Goal: Task Accomplishment & Management: Complete application form

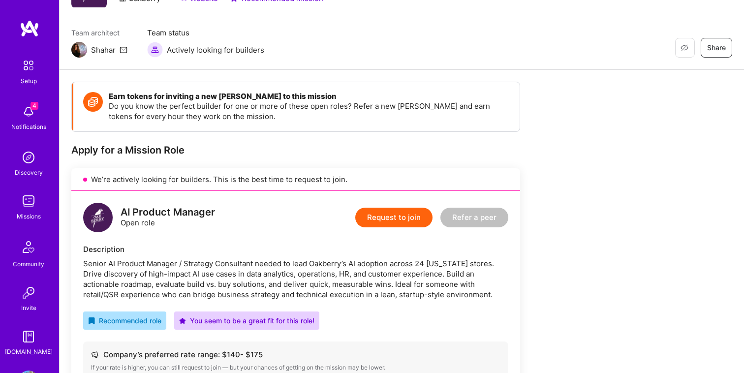
scroll to position [97, 0]
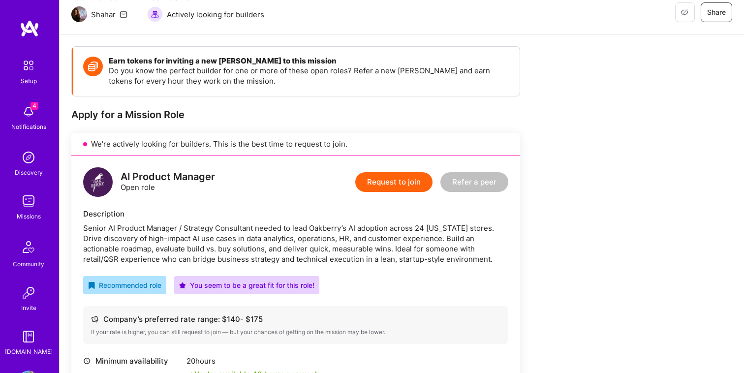
click at [385, 180] on button "Request to join" at bounding box center [393, 182] width 77 height 20
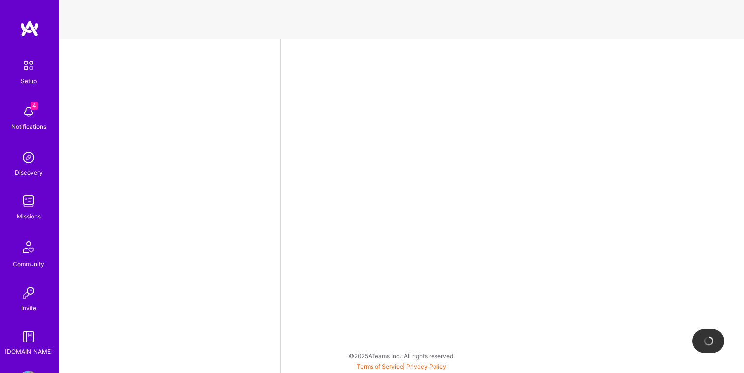
select select "NL"
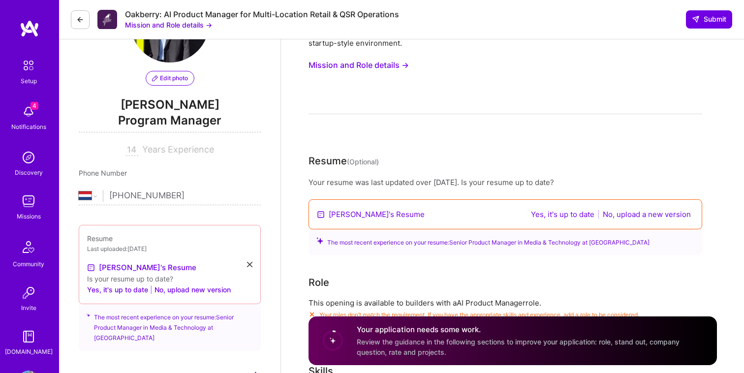
scroll to position [77, 0]
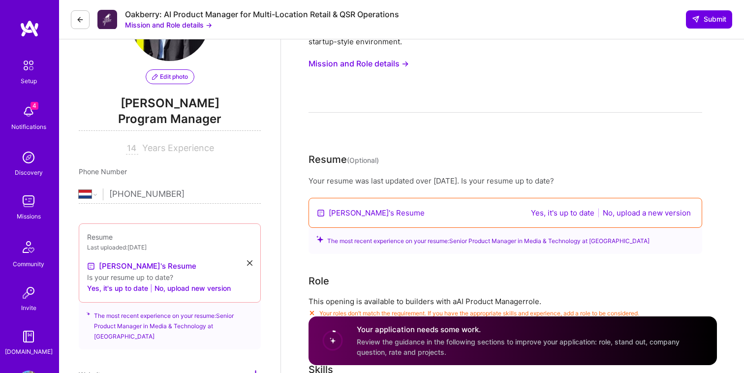
click at [551, 214] on button "Yes, it's up to date" at bounding box center [562, 212] width 69 height 11
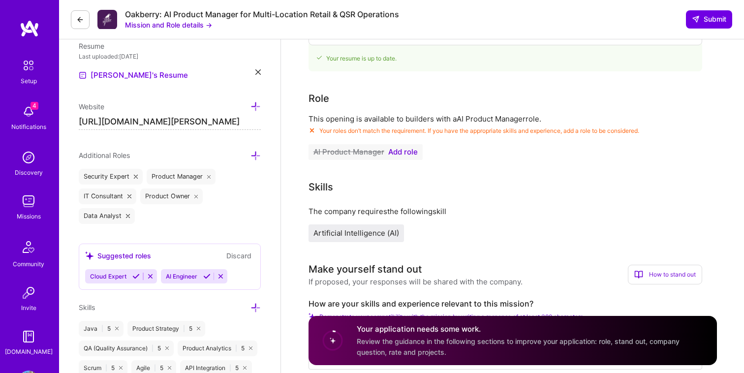
scroll to position [260, 0]
click at [405, 150] on span "Add role" at bounding box center [403, 152] width 30 height 8
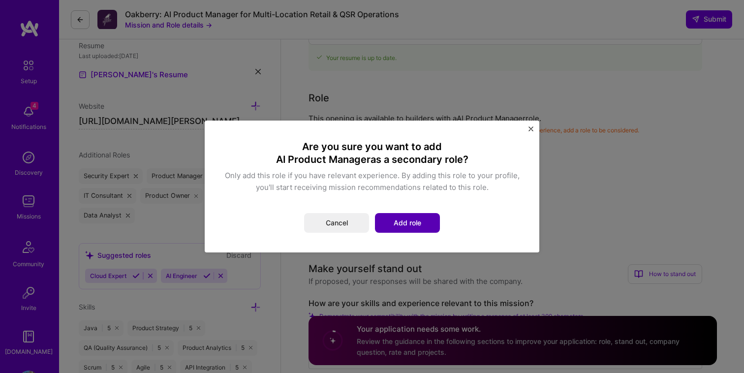
click at [403, 226] on button "Add role" at bounding box center [407, 223] width 65 height 20
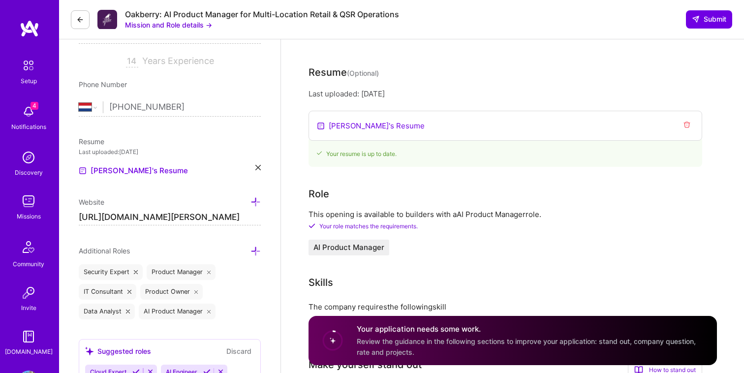
scroll to position [121, 0]
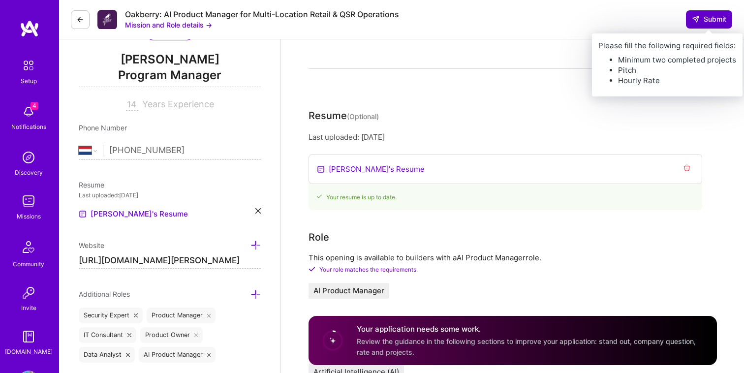
click at [703, 22] on span "Submit" at bounding box center [709, 19] width 34 height 10
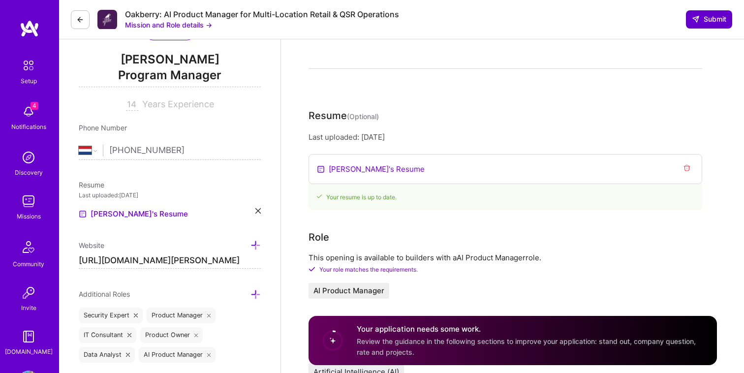
click at [703, 22] on span "Submit" at bounding box center [709, 19] width 34 height 10
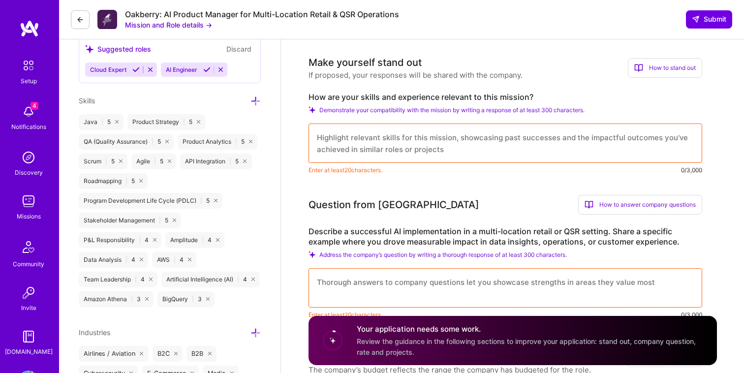
scroll to position [468, 0]
click at [643, 136] on textarea at bounding box center [506, 141] width 394 height 39
click at [594, 142] on textarea at bounding box center [506, 141] width 394 height 39
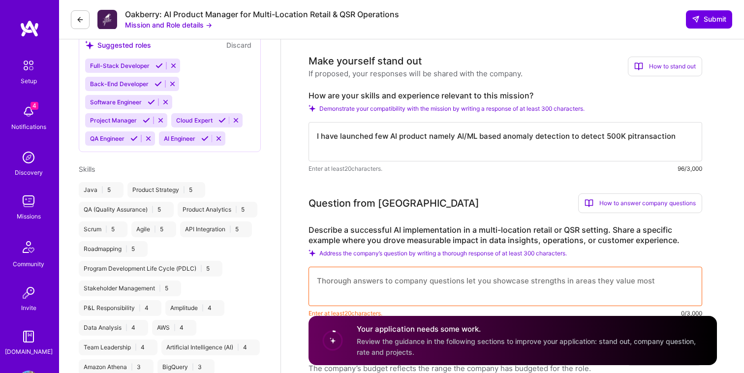
scroll to position [444, 0]
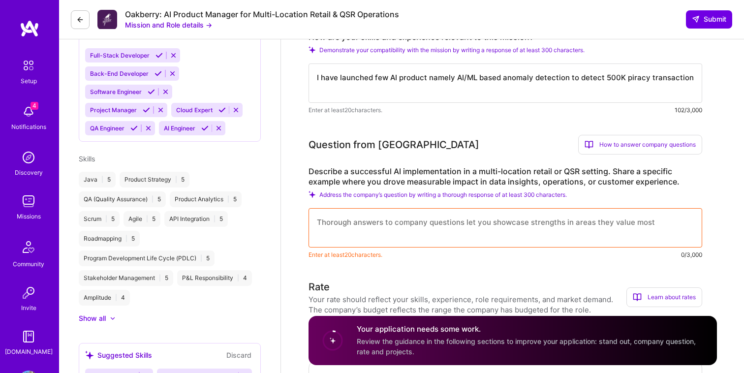
click at [683, 75] on textarea "I have launched few AI product namely AI/ML based anomaly detection to detect 5…" at bounding box center [506, 82] width 394 height 39
click at [689, 76] on textarea "I have launched few AI product namely AI/ML based anomaly detection to detect 5…" at bounding box center [506, 82] width 394 height 39
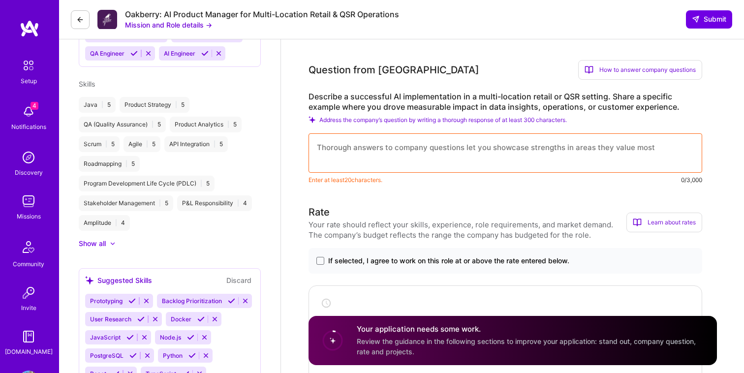
scroll to position [520, 0]
click at [654, 149] on textarea at bounding box center [506, 151] width 394 height 39
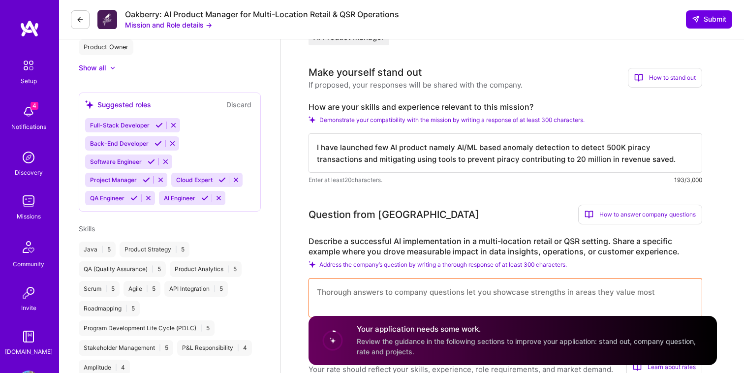
scroll to position [372, 0]
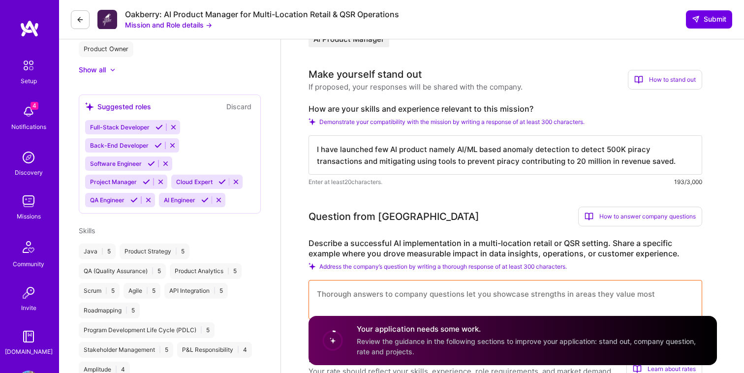
click at [333, 160] on textarea "I have launched few AI product namely AI/ML based anomaly detection to detect 5…" at bounding box center [506, 154] width 394 height 39
click at [449, 167] on textarea "I have launched few AI product namely AI/ML based anomaly detection to detect 5…" at bounding box center [506, 154] width 394 height 39
click at [333, 161] on textarea "I have launched few AI product namely AI/ML based anomaly detection to detect 5…" at bounding box center [506, 154] width 394 height 39
click at [344, 169] on textarea "I have launched few AI product namely AI/ML based anomaly detection to detect 5…" at bounding box center [506, 154] width 394 height 39
click at [415, 160] on textarea "I have launched few AI product namely AI/ML based anomaly detection to detect 5…" at bounding box center [506, 154] width 394 height 39
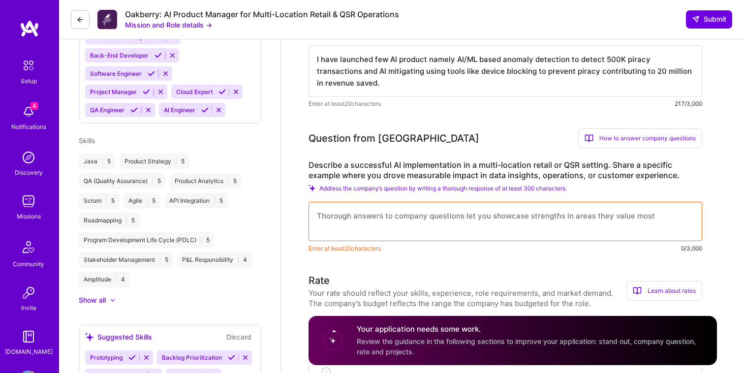
scroll to position [468, 0]
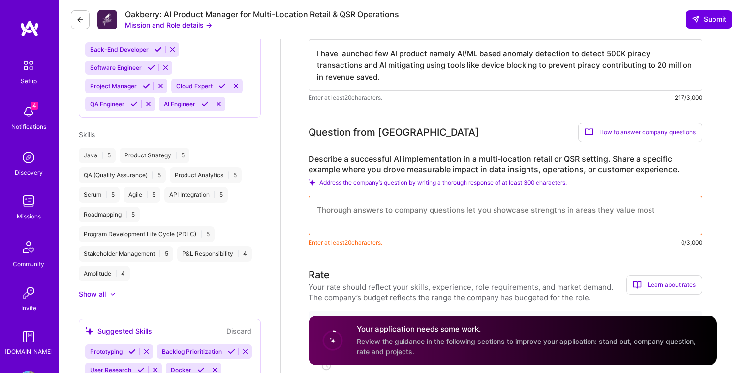
type textarea "I have launched few AI product namely AI/ML based anomaly detection to detect 5…"
click at [439, 210] on textarea at bounding box center [506, 215] width 394 height 39
drag, startPoint x: 342, startPoint y: 78, endPoint x: 313, endPoint y: 57, distance: 36.2
click at [313, 57] on textarea "I have launched few AI product namely AI/ML based anomaly detection to detect 5…" at bounding box center [506, 64] width 394 height 51
click at [387, 218] on textarea at bounding box center [506, 215] width 394 height 39
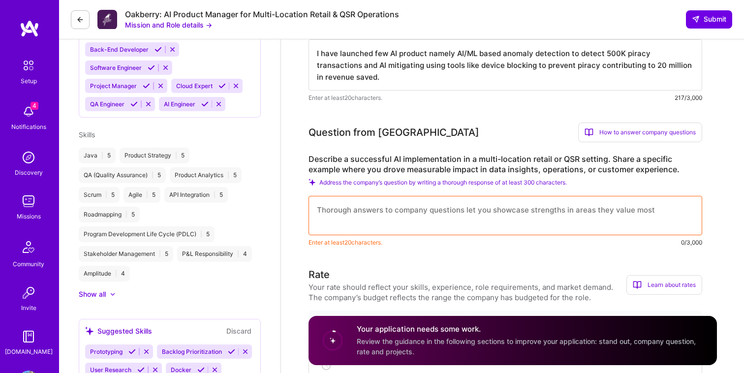
paste textarea "I have launched few AI product namely AI/ML based anomaly detection to detect 5…"
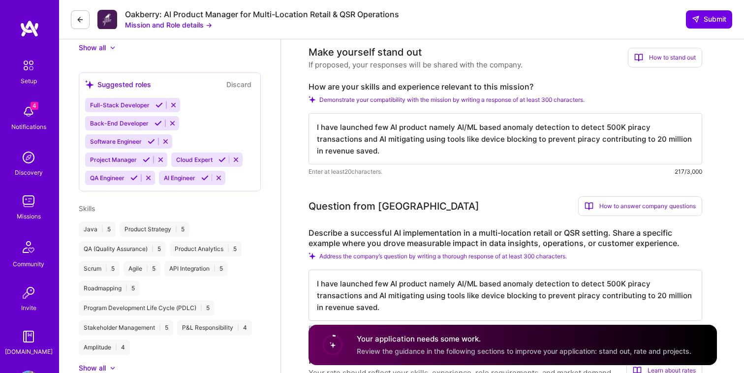
scroll to position [390, 0]
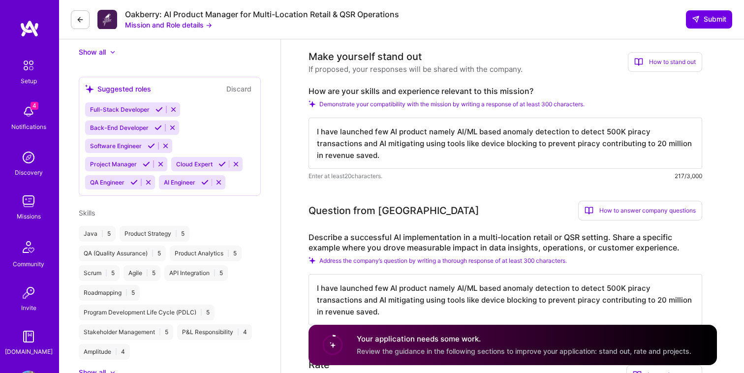
type textarea "I have launched few AI product namely AI/ML based anomaly detection to detect 5…"
click at [393, 156] on textarea "I have launched few AI product namely AI/ML based anomaly detection to detect 5…" at bounding box center [506, 143] width 394 height 51
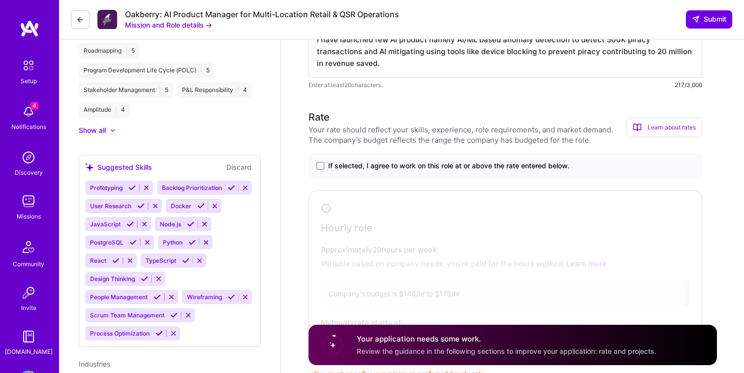
scroll to position [631, 0]
type textarea "I have launched few AI product namely AI/ML based anomaly detection to detect 5…"
click at [321, 166] on span at bounding box center [320, 167] width 8 height 8
click at [0, 0] on input "If selected, I agree to work on this role at or above the rate entered below." at bounding box center [0, 0] width 0 height 0
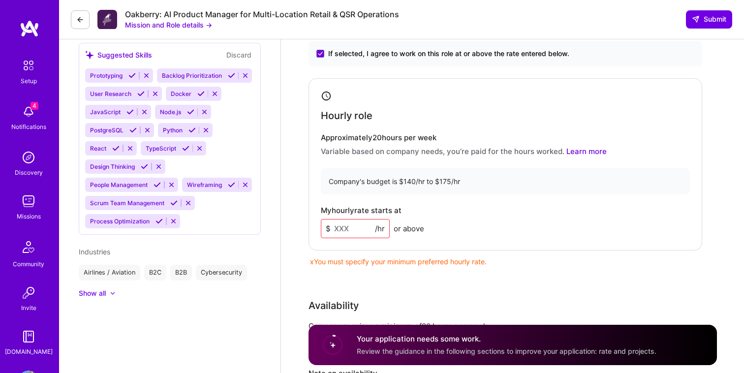
scroll to position [746, 0]
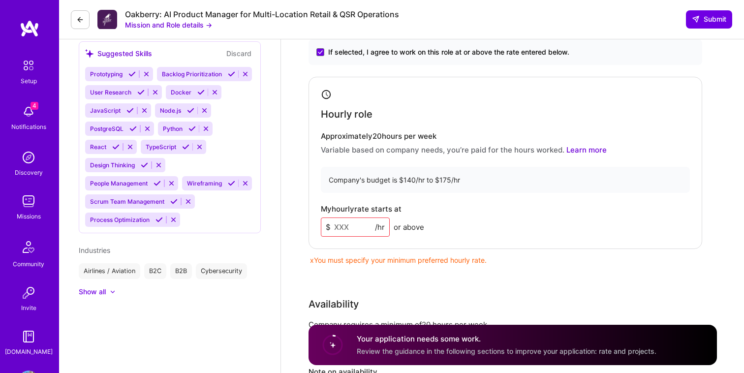
click at [361, 222] on input at bounding box center [355, 227] width 69 height 19
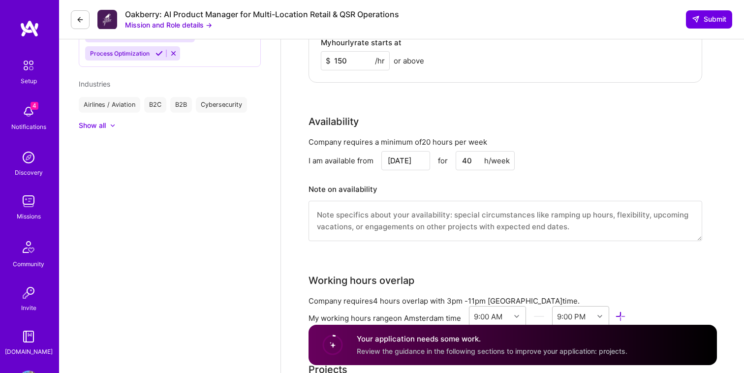
scroll to position [913, 0]
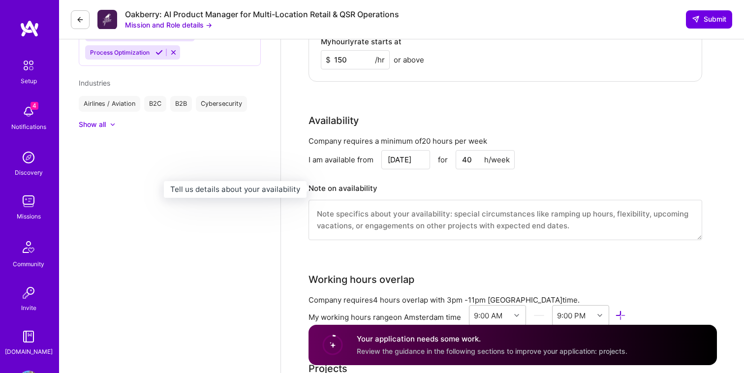
type input "150"
click at [419, 183] on h3 "Note on availability" at bounding box center [506, 188] width 394 height 15
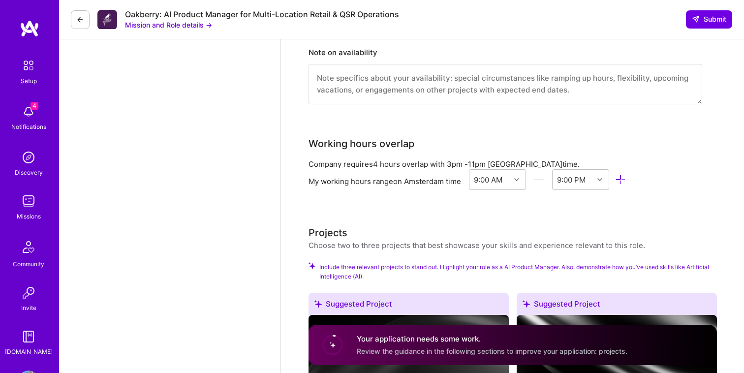
scroll to position [1048, 0]
click at [601, 180] on icon at bounding box center [600, 180] width 5 height 5
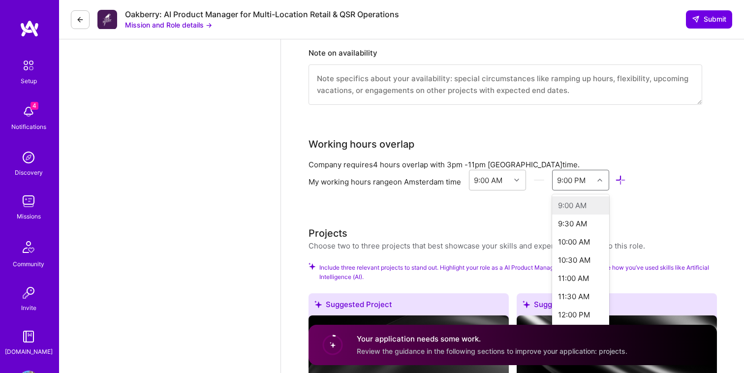
click at [621, 181] on icon at bounding box center [620, 180] width 11 height 11
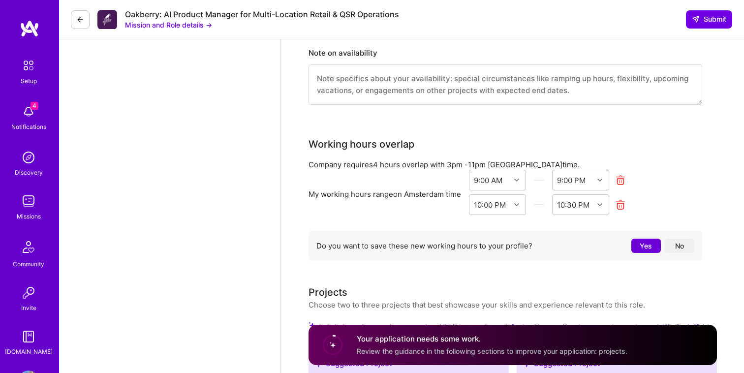
click at [624, 208] on icon at bounding box center [620, 204] width 11 height 11
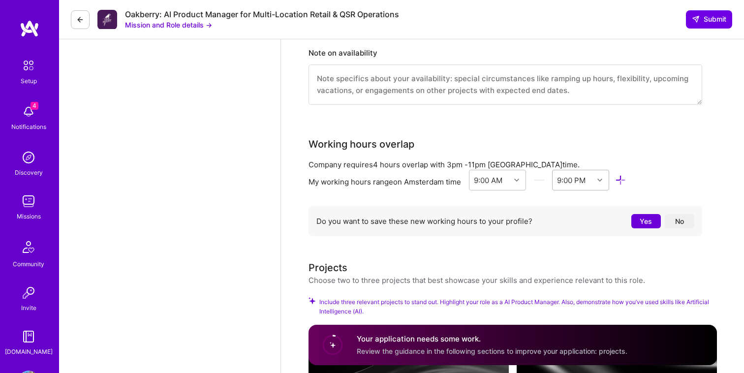
click at [598, 180] on div at bounding box center [601, 180] width 15 height 13
click at [575, 280] on div "11:00 AM" at bounding box center [581, 278] width 58 height 18
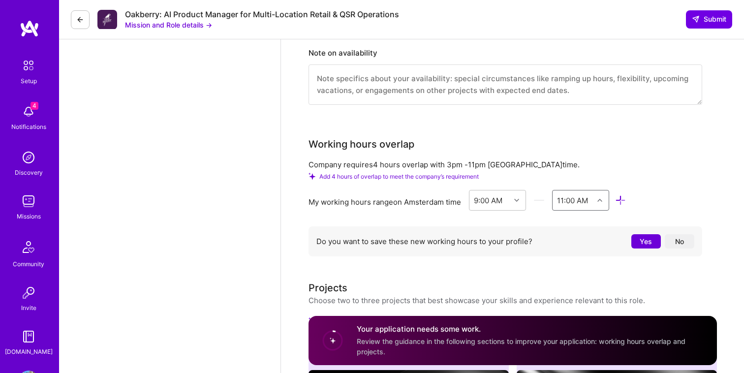
click at [591, 196] on div "11:00 AM" at bounding box center [573, 200] width 41 height 20
click at [581, 245] on div "11:00 PM" at bounding box center [581, 246] width 58 height 18
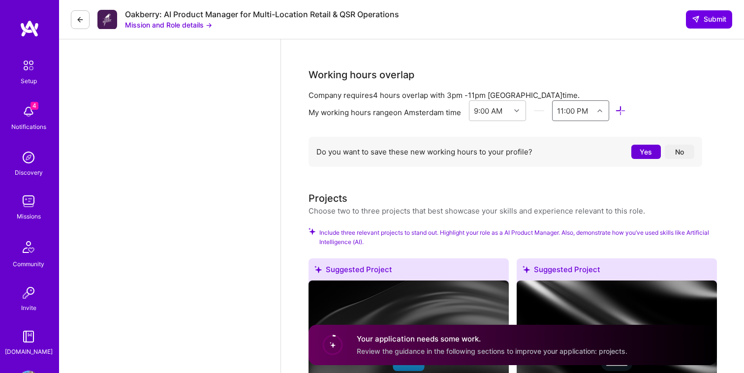
scroll to position [1118, 0]
click at [650, 150] on button "Yes" at bounding box center [647, 151] width 30 height 14
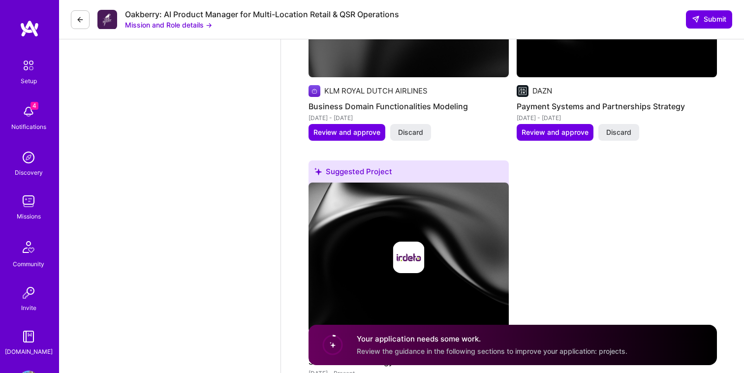
scroll to position [1441, 0]
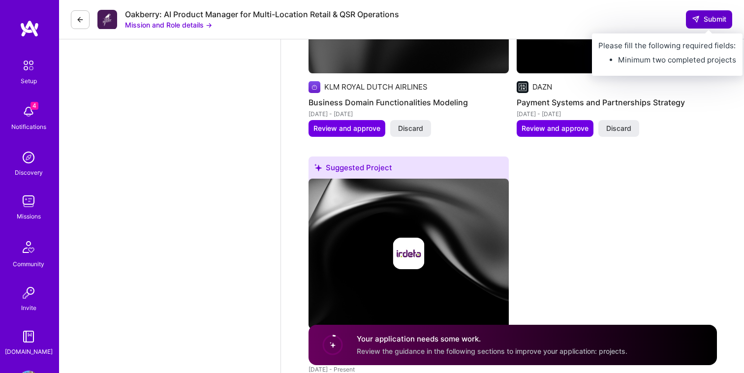
click at [712, 22] on span "Submit" at bounding box center [709, 19] width 34 height 10
click at [712, 17] on span "Submit" at bounding box center [709, 19] width 34 height 10
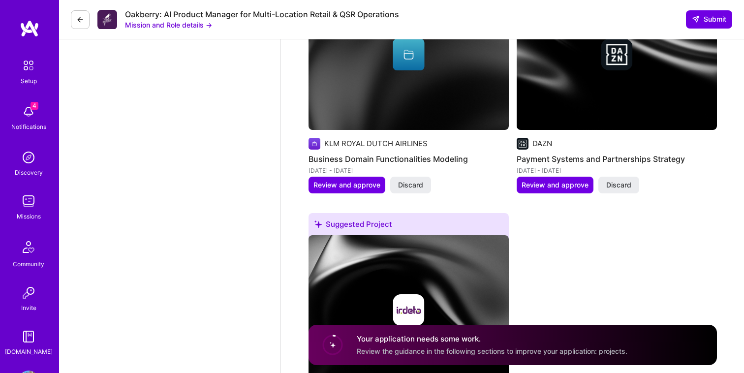
scroll to position [1383, 0]
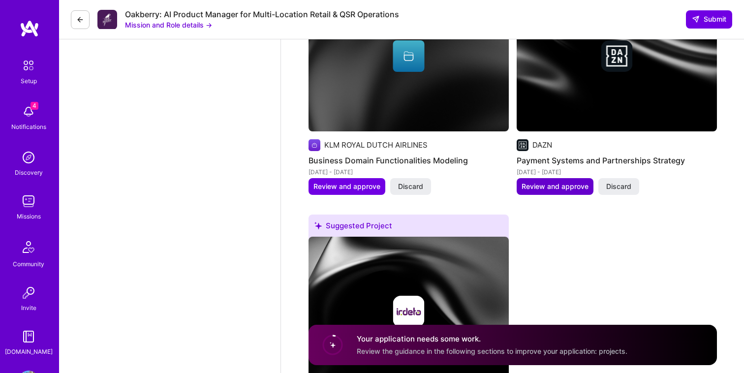
click at [548, 184] on span "Review and approve" at bounding box center [555, 187] width 67 height 10
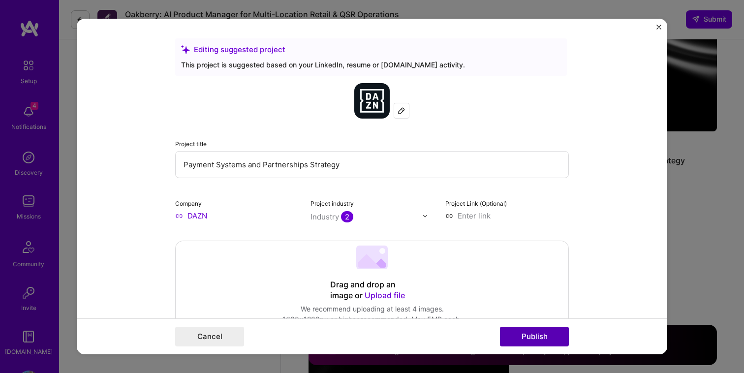
click at [533, 340] on button "Publish" at bounding box center [534, 337] width 69 height 20
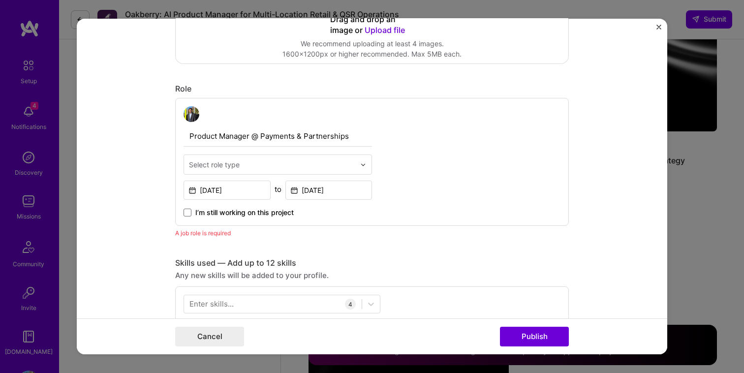
scroll to position [0, 0]
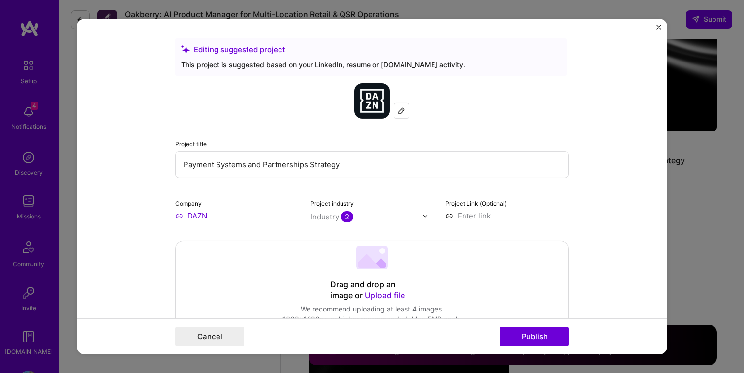
click at [660, 26] on img "Close" at bounding box center [659, 27] width 5 height 5
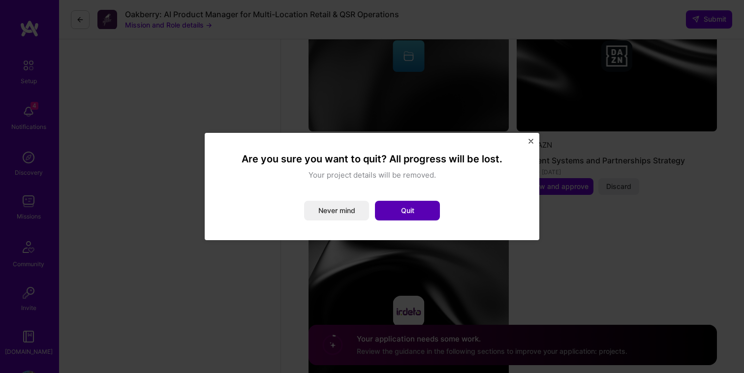
click at [432, 209] on button "Quit" at bounding box center [407, 211] width 65 height 20
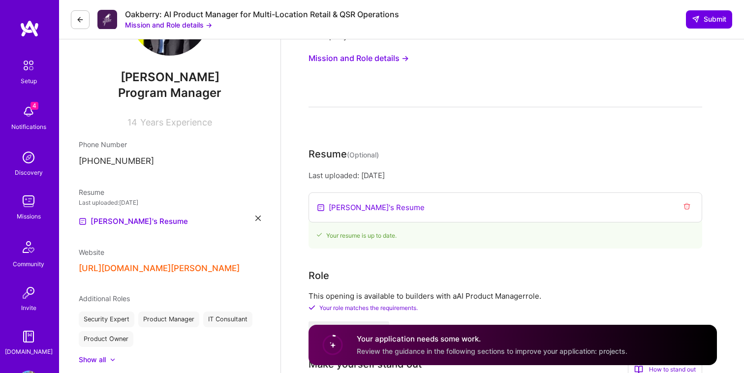
scroll to position [65, 0]
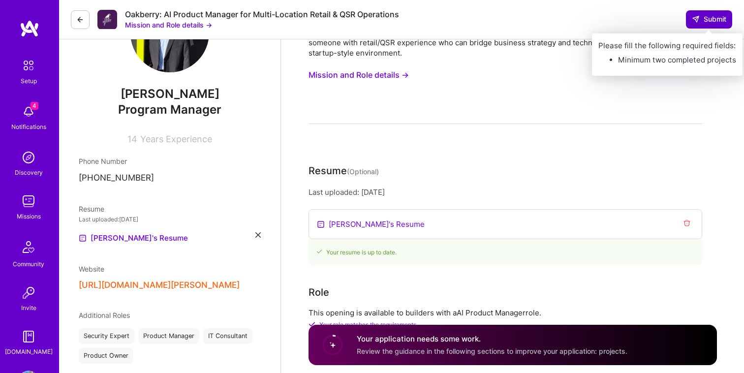
click at [708, 20] on span "Submit" at bounding box center [709, 19] width 34 height 10
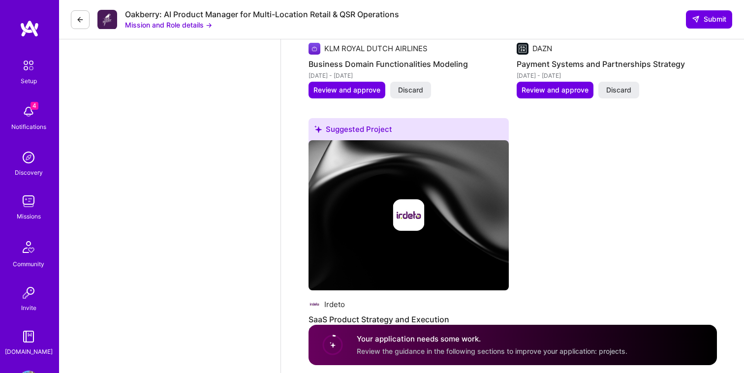
scroll to position [1542, 0]
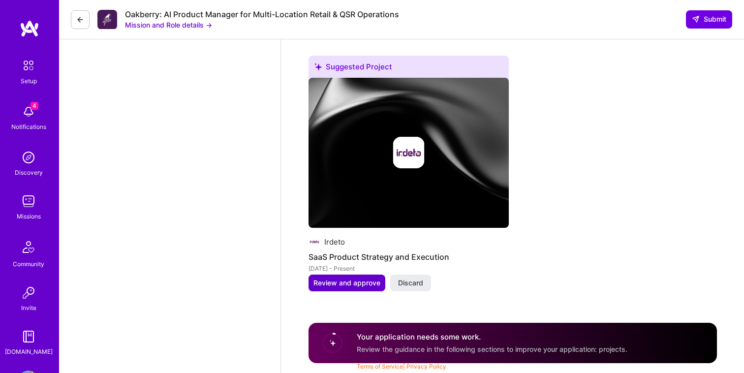
click at [355, 281] on span "Review and approve" at bounding box center [347, 283] width 67 height 10
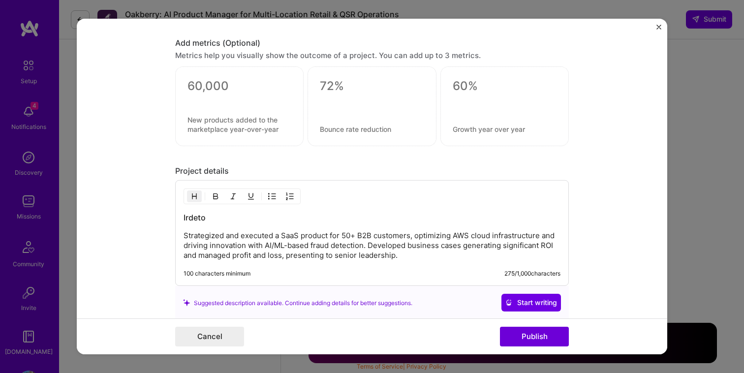
scroll to position [837, 0]
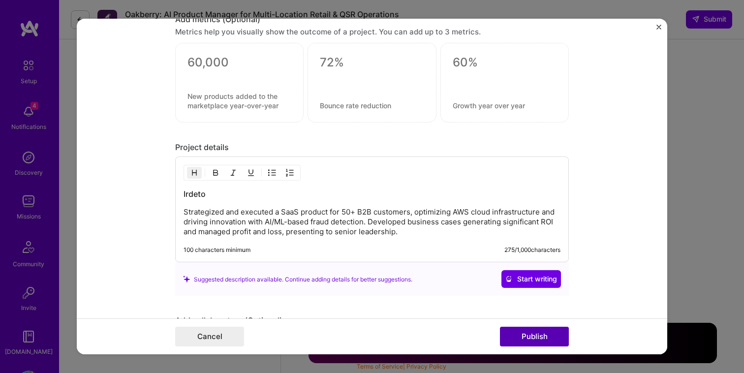
click at [528, 338] on button "Publish" at bounding box center [534, 337] width 69 height 20
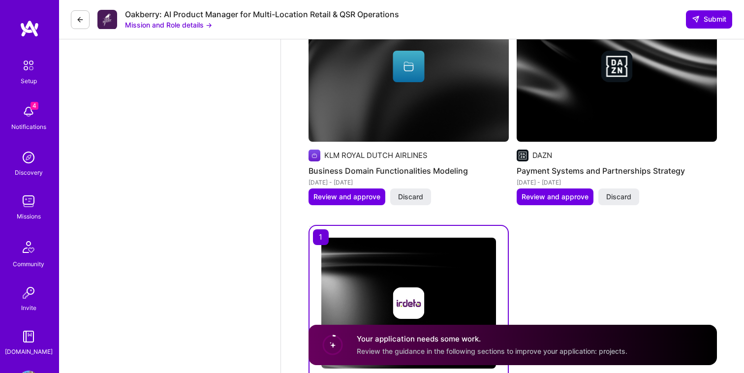
scroll to position [1340, 0]
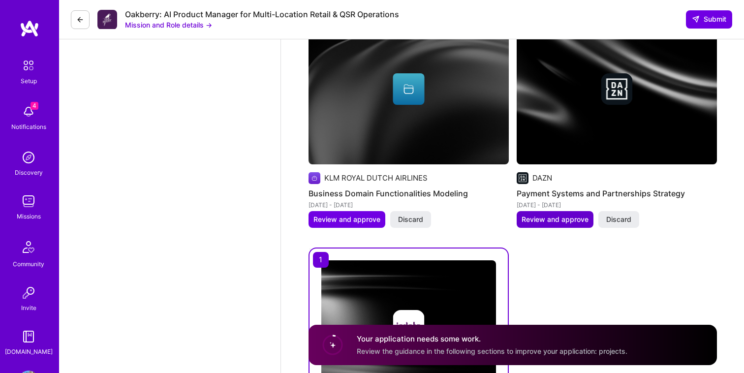
click at [556, 224] on span "Review and approve" at bounding box center [555, 220] width 67 height 10
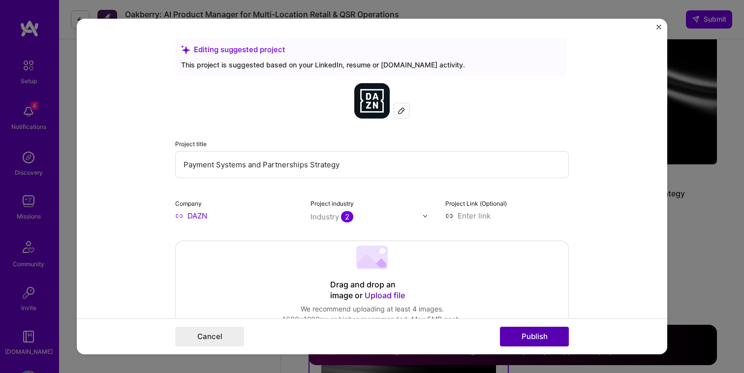
click at [542, 338] on button "Publish" at bounding box center [534, 337] width 69 height 20
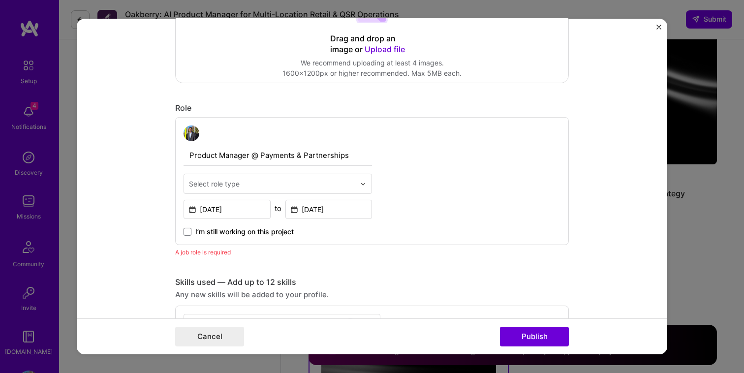
scroll to position [246, 0]
click at [272, 184] on input "text" at bounding box center [272, 184] width 166 height 10
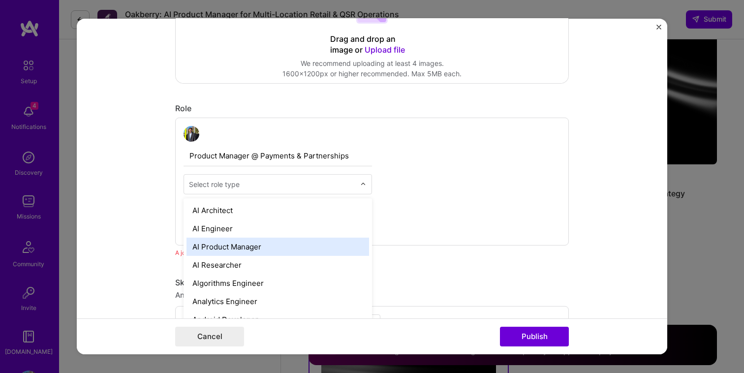
click at [257, 251] on div "AI Product Manager" at bounding box center [278, 247] width 183 height 18
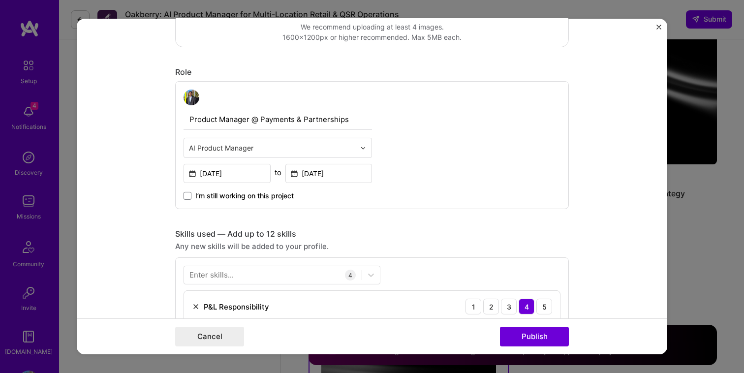
scroll to position [289, 0]
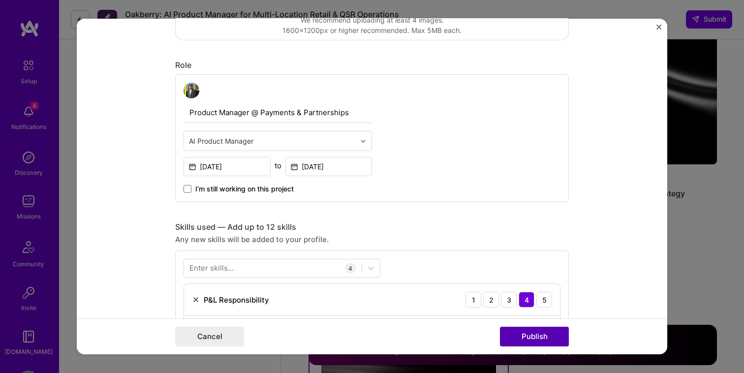
click at [555, 332] on button "Publish" at bounding box center [534, 337] width 69 height 20
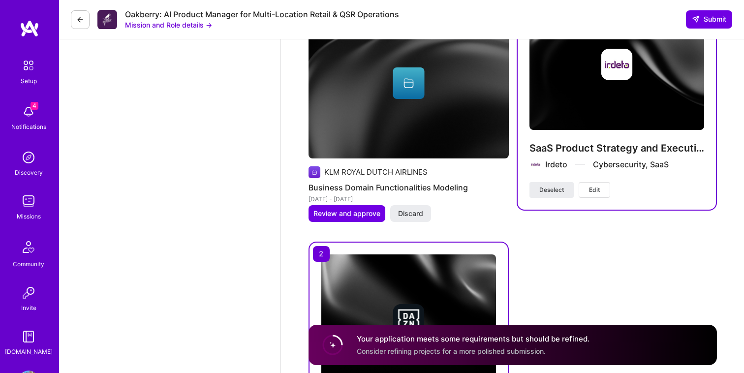
scroll to position [1347, 0]
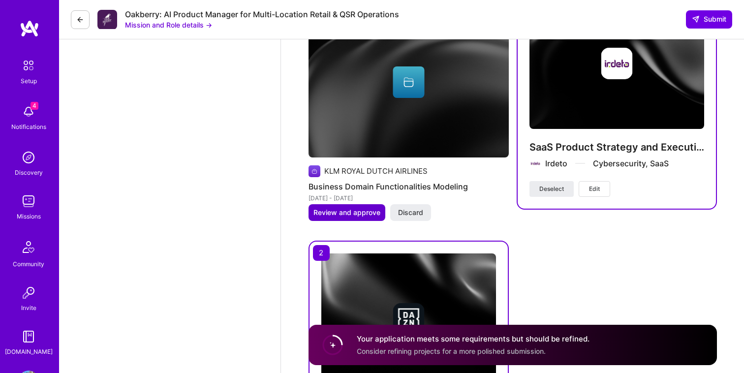
click at [355, 214] on span "Review and approve" at bounding box center [347, 213] width 67 height 10
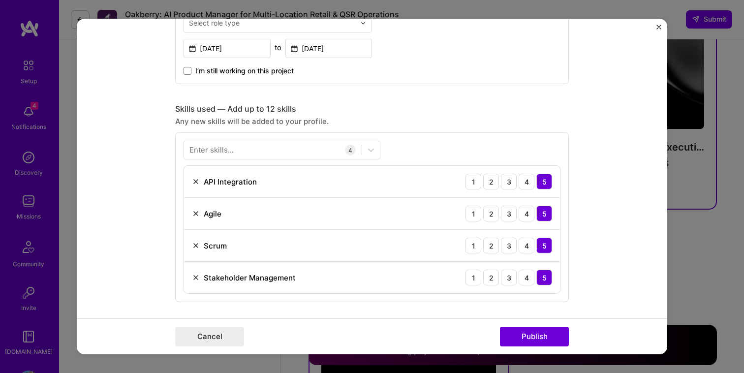
scroll to position [408, 0]
click at [539, 338] on button "Publish" at bounding box center [534, 337] width 69 height 20
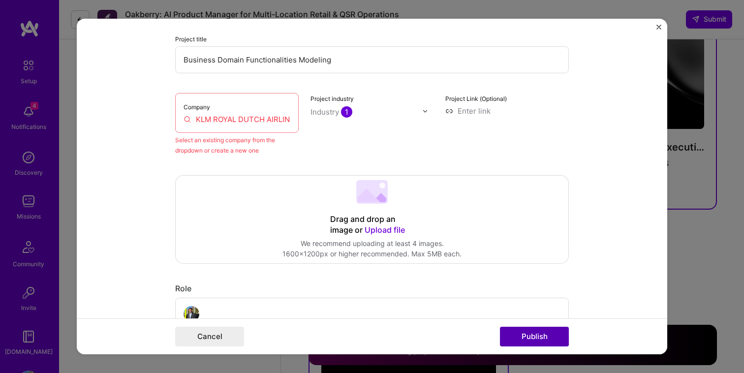
scroll to position [64, 0]
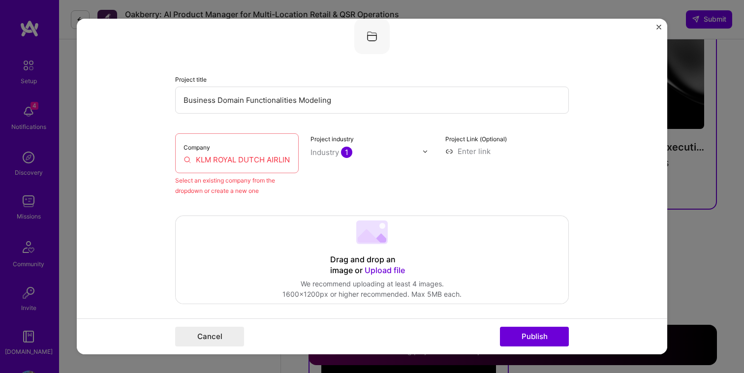
click at [247, 146] on div "Company KLM ROYAL DUTCH AIRLINES" at bounding box center [237, 153] width 124 height 40
click at [186, 154] on div "Company KLM ROYAL DUTCH AIRLINES" at bounding box center [237, 153] width 124 height 40
click at [187, 164] on input "KLM ROYAL DUTCH AIRLINES" at bounding box center [237, 160] width 107 height 10
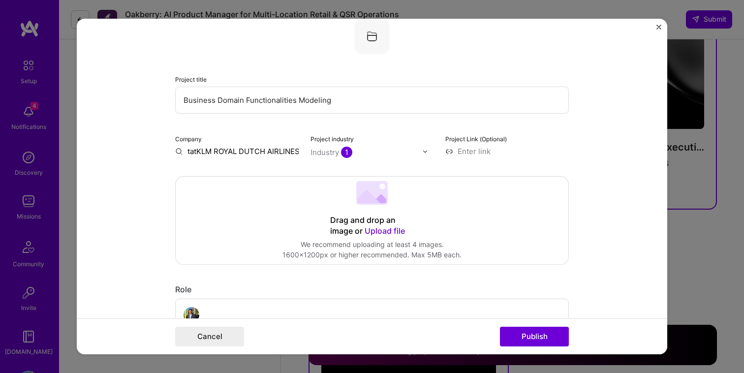
type input "tataKLM ROYAL DUTCH AIRLINES"
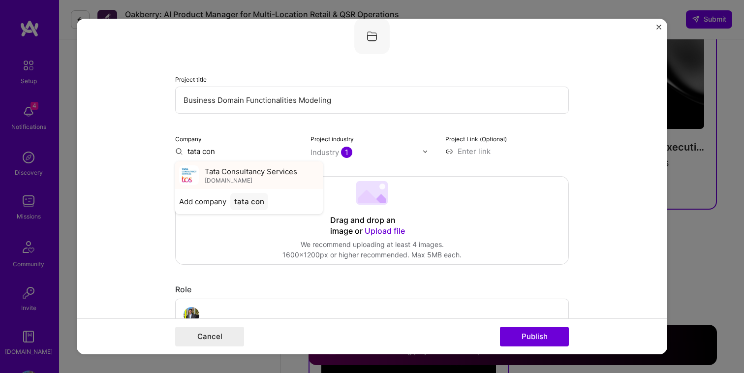
click at [218, 173] on span "Tata Consultancy Services" at bounding box center [251, 171] width 93 height 10
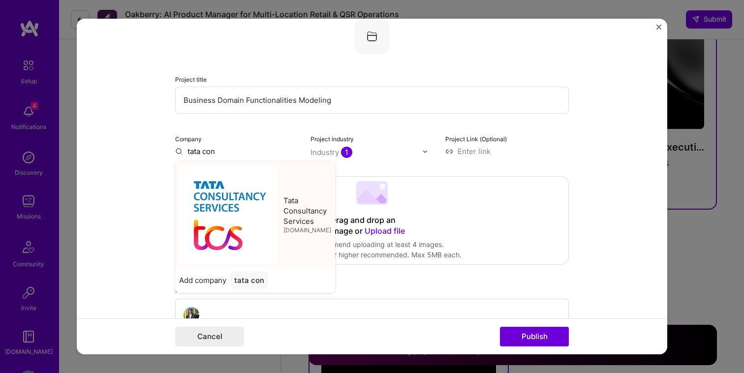
type input "Tata Consultancy Services"
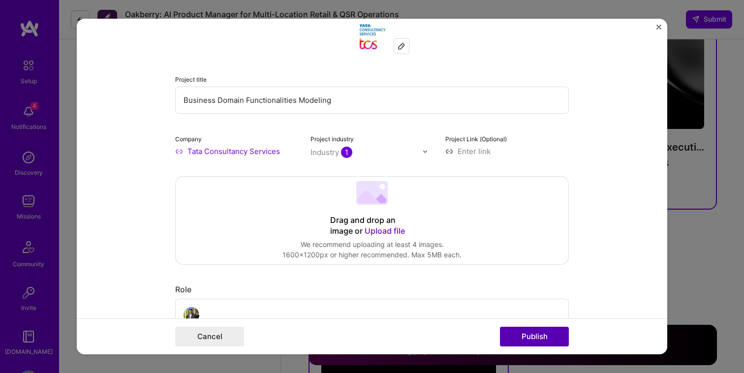
click at [540, 336] on button "Publish" at bounding box center [534, 337] width 69 height 20
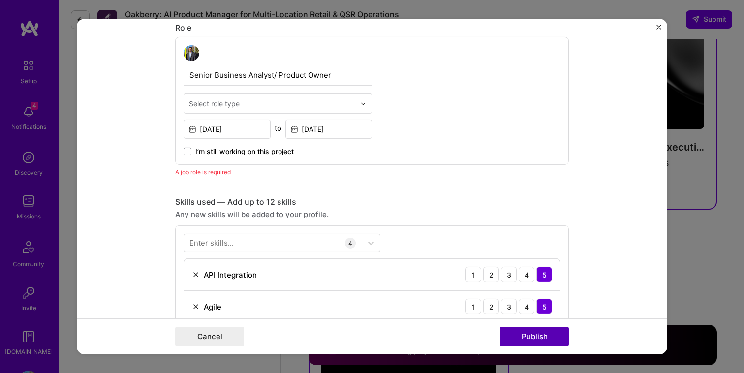
scroll to position [331, 0]
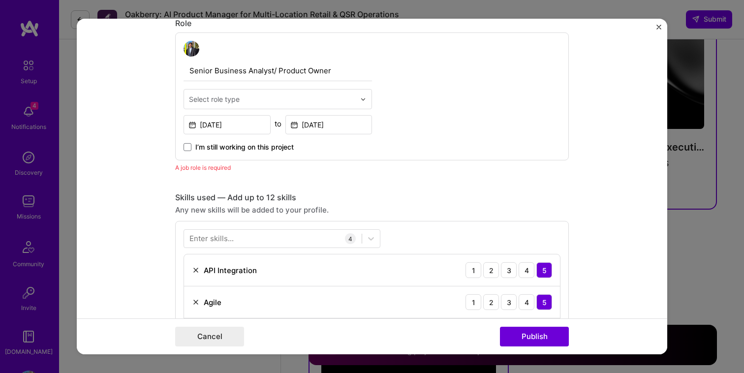
click at [271, 107] on div "Select role type" at bounding box center [272, 99] width 176 height 19
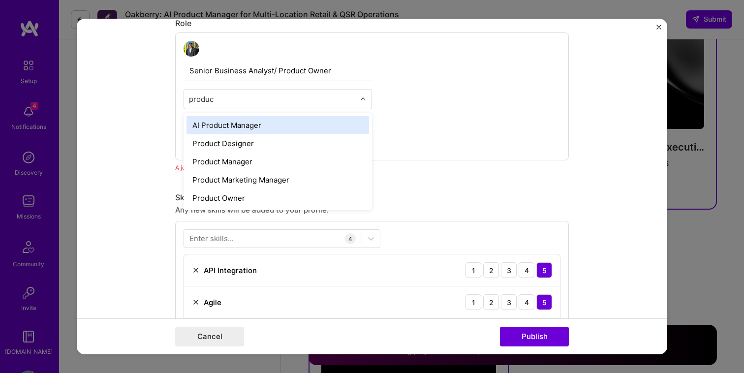
type input "product"
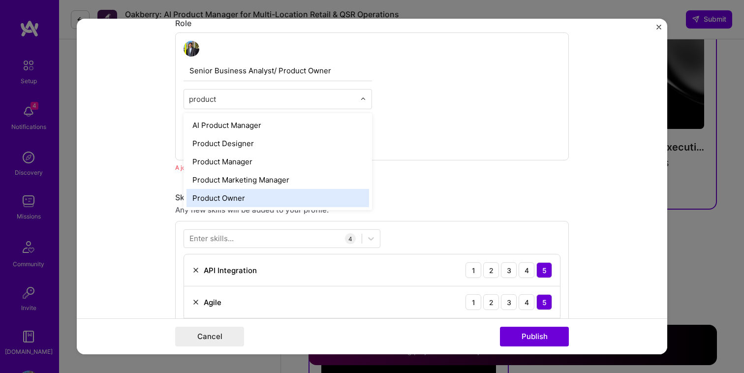
click at [268, 195] on div "Product Owner" at bounding box center [278, 198] width 183 height 18
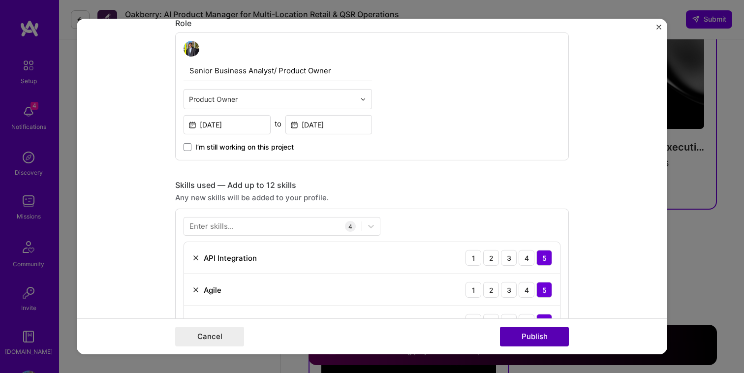
click at [526, 337] on button "Publish" at bounding box center [534, 337] width 69 height 20
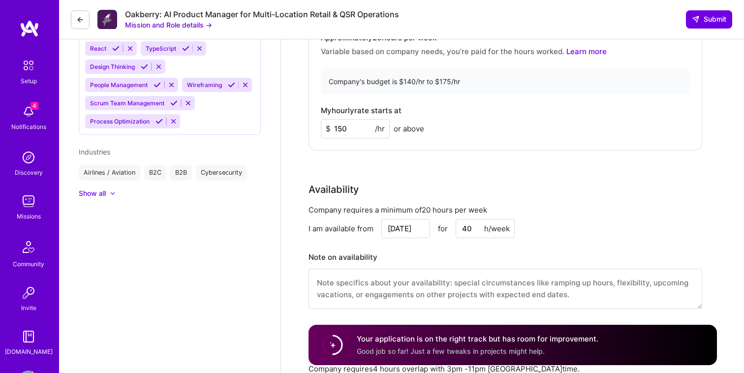
scroll to position [848, 0]
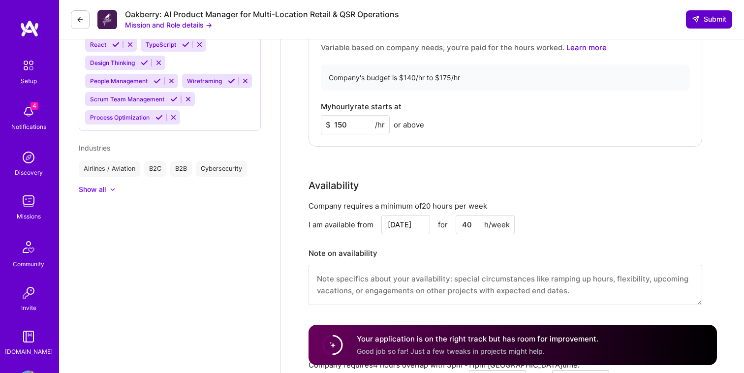
click at [712, 15] on span "Submit" at bounding box center [709, 19] width 34 height 10
